Goal: Task Accomplishment & Management: Use online tool/utility

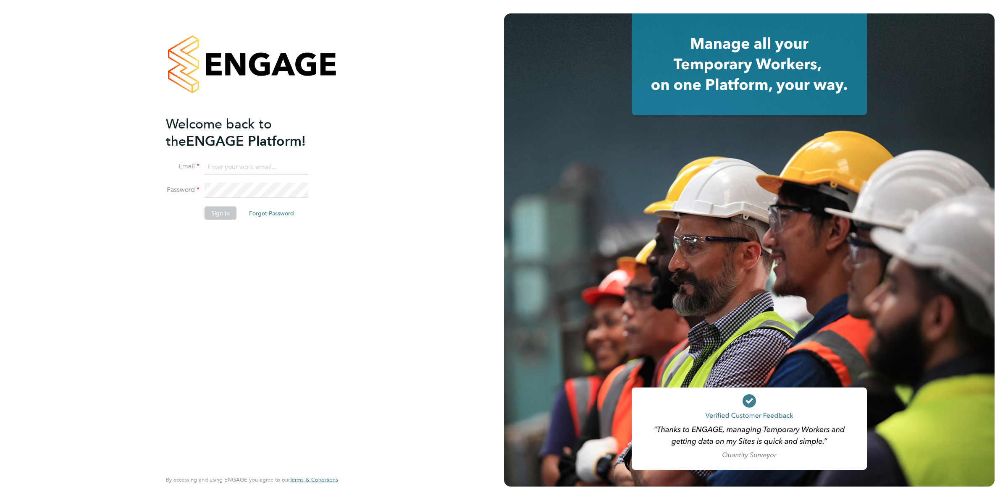
type input "[EMAIL_ADDRESS][PERSON_NAME][DOMAIN_NAME]"
click at [235, 211] on button "Sign In" at bounding box center [221, 213] width 32 height 13
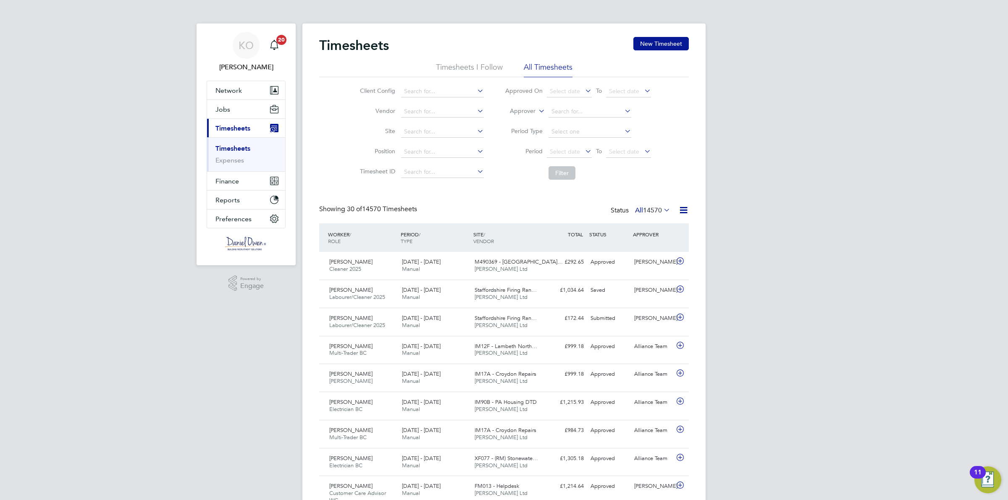
click at [419, 122] on li "Site" at bounding box center [420, 132] width 147 height 20
click at [418, 131] on input at bounding box center [442, 132] width 83 height 12
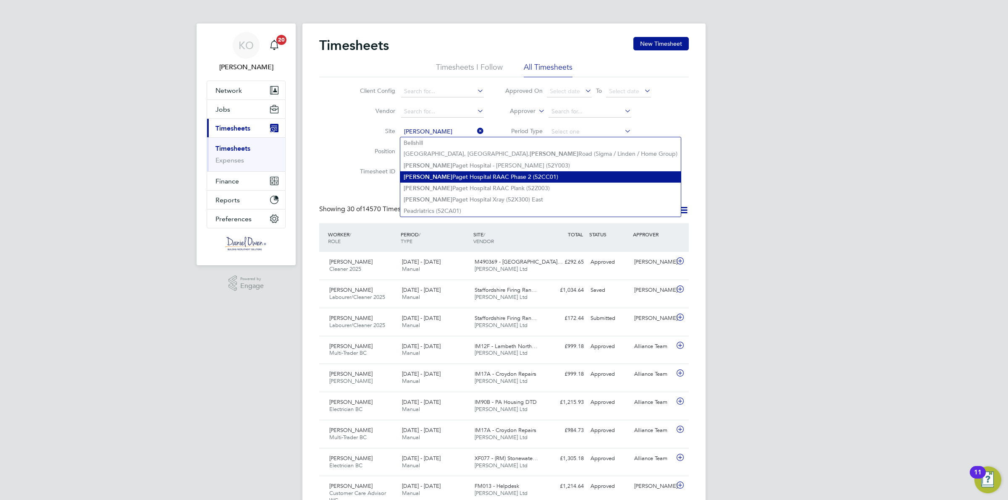
click at [492, 176] on li "James Paget Hospital RAAC Phase 2 (52CC01)" at bounding box center [540, 176] width 281 height 11
type input "James Paget Hospital RAAC Phase 2 (52CC01)"
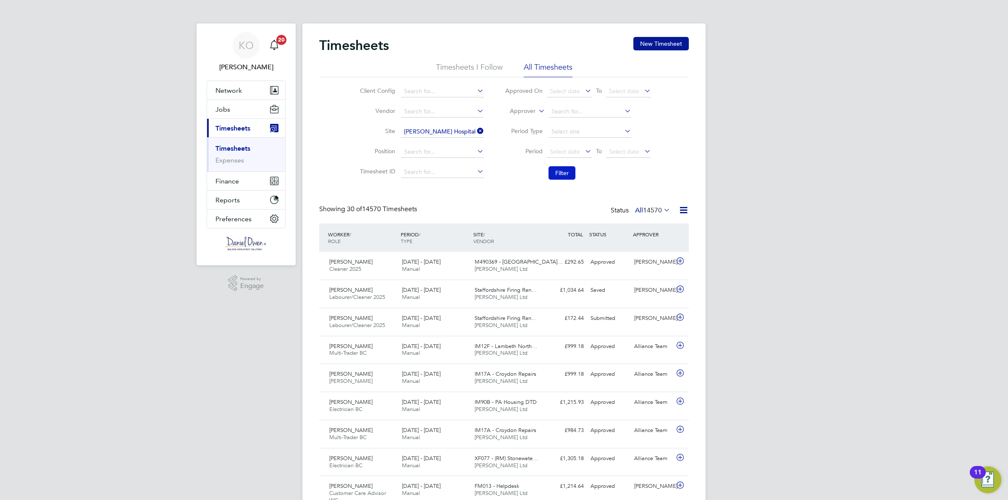
click at [569, 177] on button "Filter" at bounding box center [562, 172] width 27 height 13
click at [446, 296] on div "20 - 26 Sep 2025 Manual" at bounding box center [435, 294] width 73 height 21
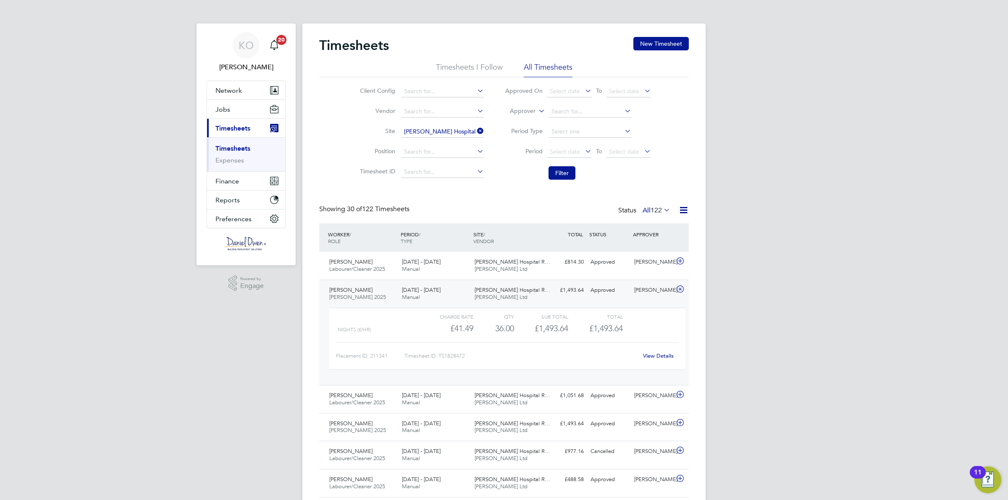
click at [653, 355] on link "View Details" at bounding box center [658, 355] width 31 height 7
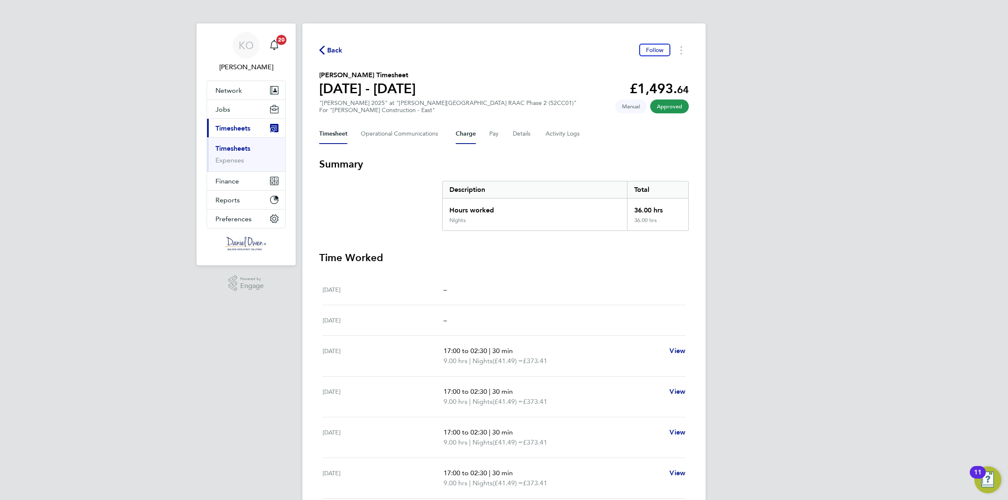
click at [473, 134] on button "Charge" at bounding box center [466, 134] width 20 height 20
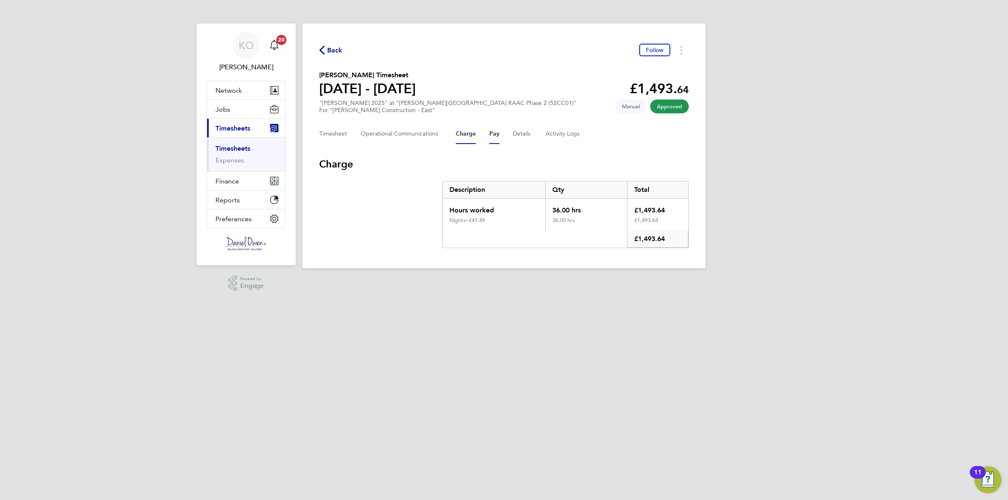
click at [492, 133] on button "Pay" at bounding box center [494, 134] width 10 height 20
click at [326, 133] on button "Timesheet" at bounding box center [333, 134] width 28 height 20
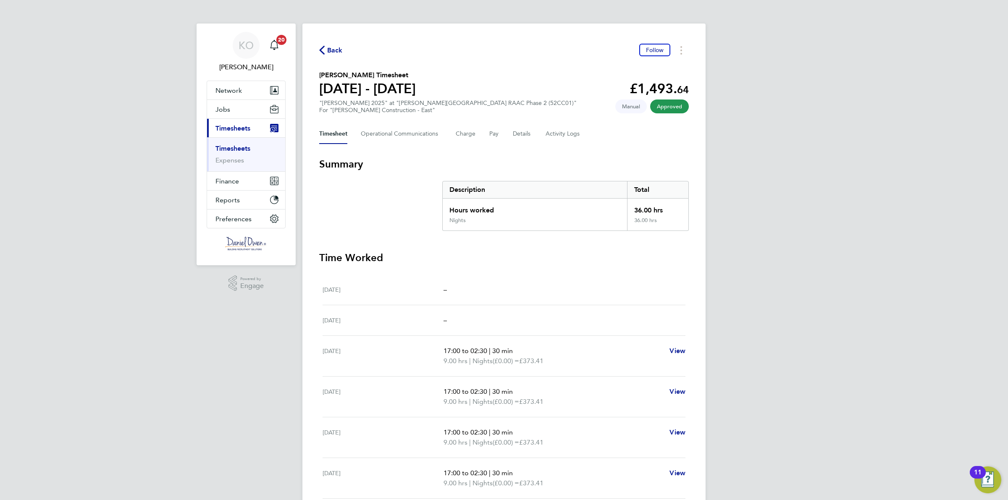
scroll to position [103, 0]
